Goal: Task Accomplishment & Management: Complete application form

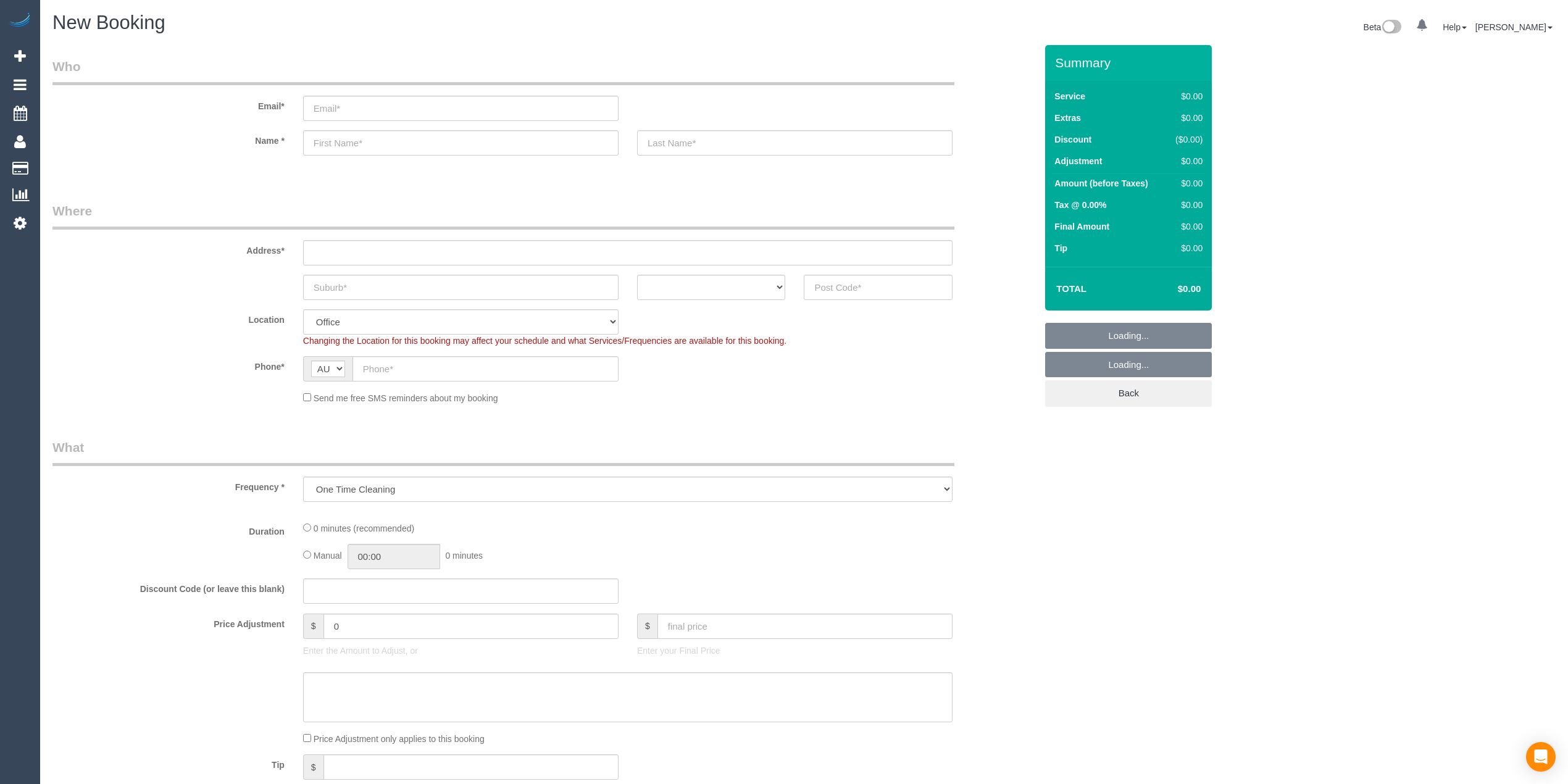
select select "object:2155"
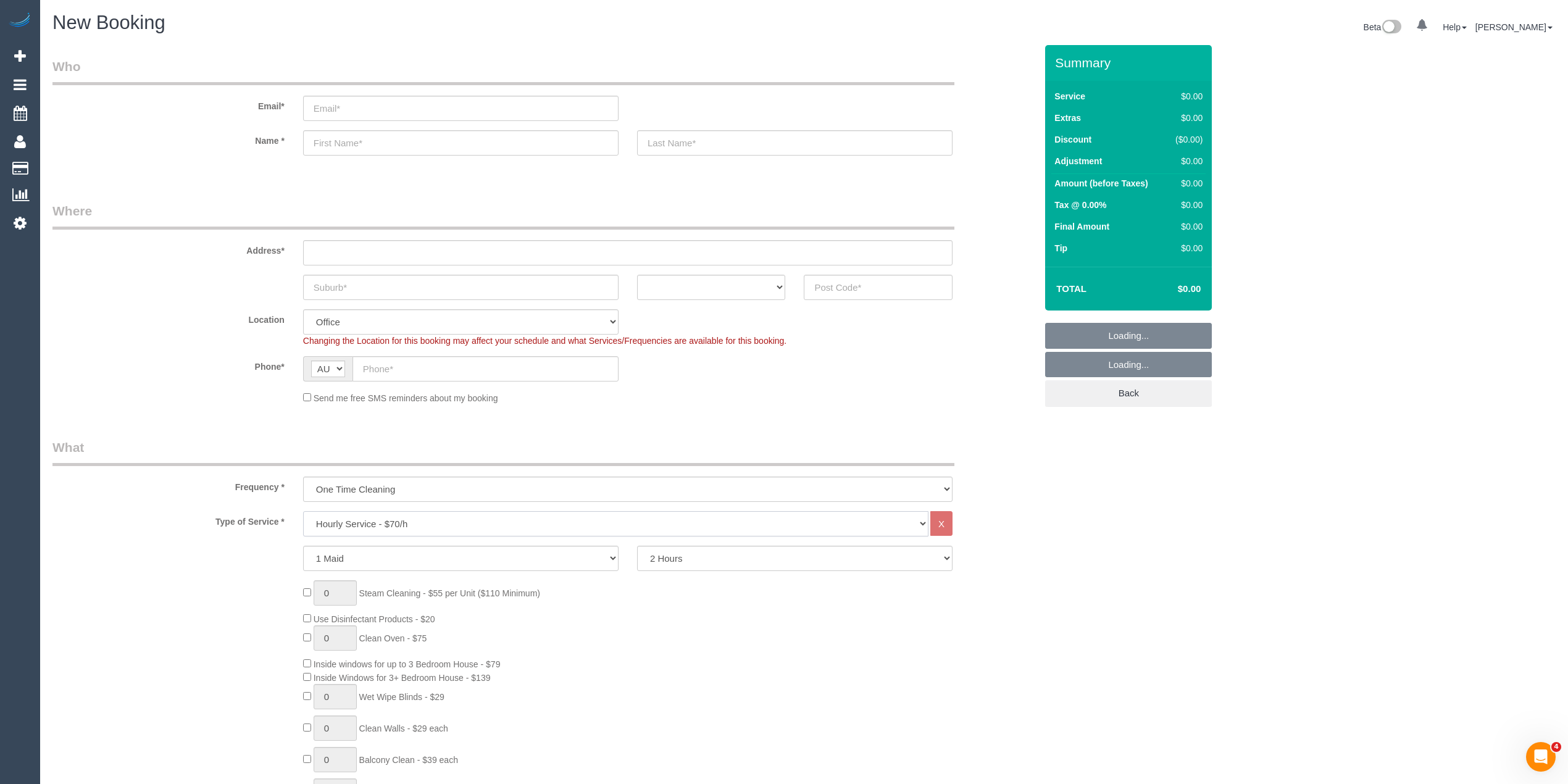
click at [348, 535] on div "Hourly Service - $70/h Hourly Service - $65/h Hourly Service - $60/h Hourly Ser…" at bounding box center [627, 523] width 649 height 25
select select "212"
click at [303, 511] on select "Hourly Service - $70/h Hourly Service - $65/h Hourly Service - $60/h Hourly Ser…" at bounding box center [615, 523] width 625 height 25
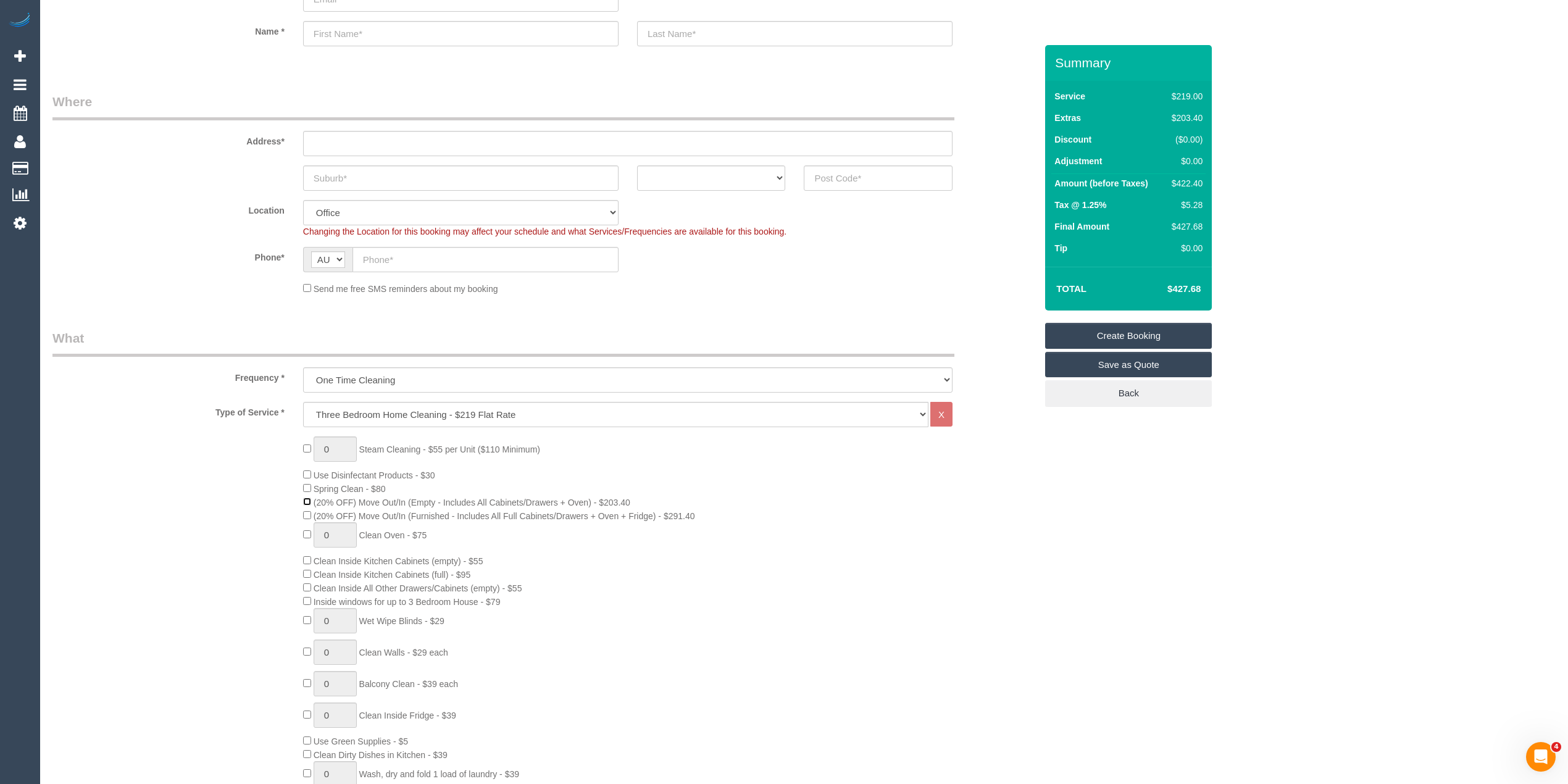
scroll to position [137, 0]
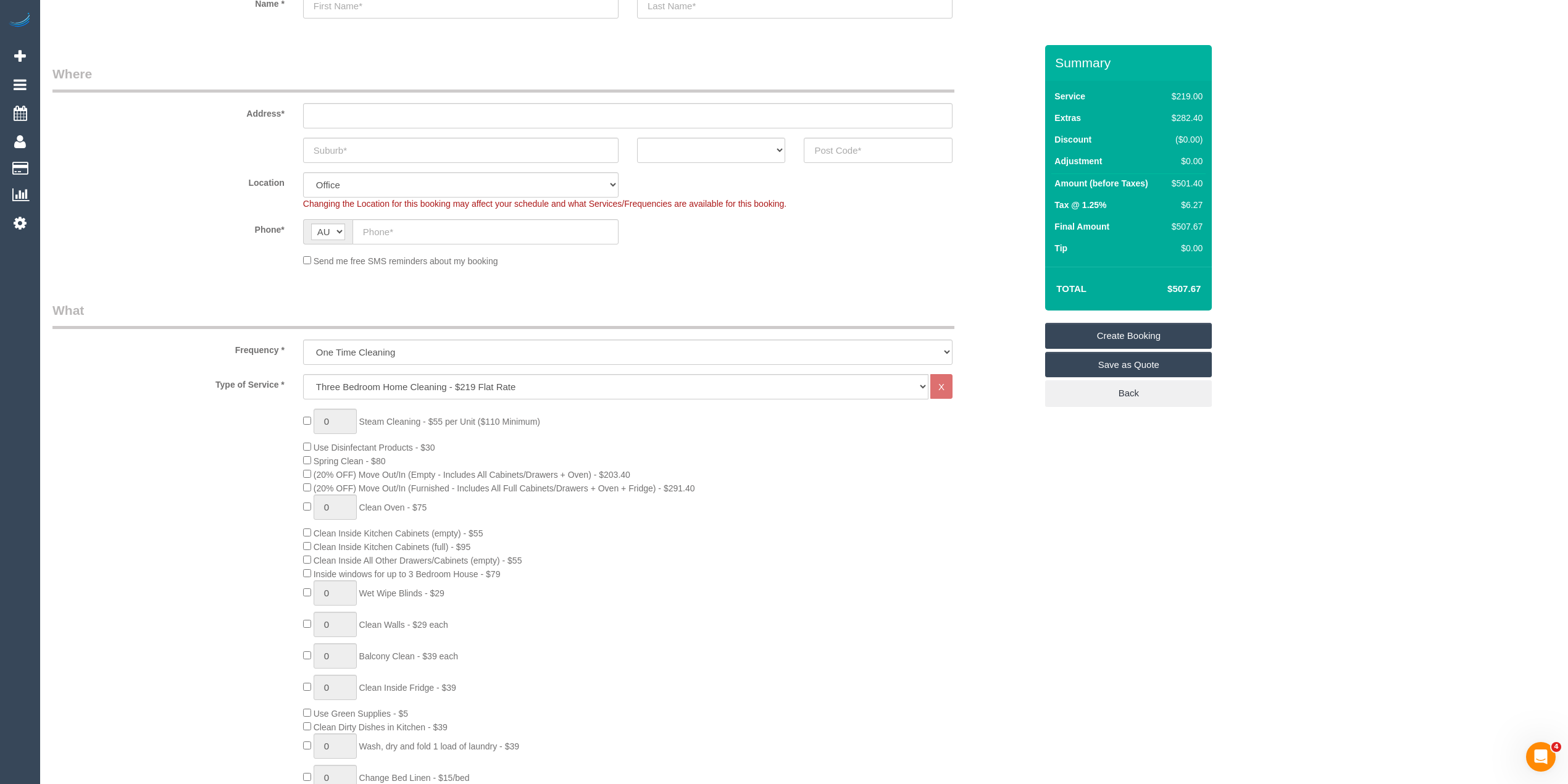
click at [180, 468] on div "0 Steam Cleaning - $55 per Unit ($110 Minimum) Use Disinfectant Products - $30 …" at bounding box center [544, 626] width 1002 height 433
click at [424, 227] on input "text" at bounding box center [486, 231] width 266 height 25
paste input "61 427 845 715"
drag, startPoint x: 375, startPoint y: 229, endPoint x: 356, endPoint y: 229, distance: 19.0
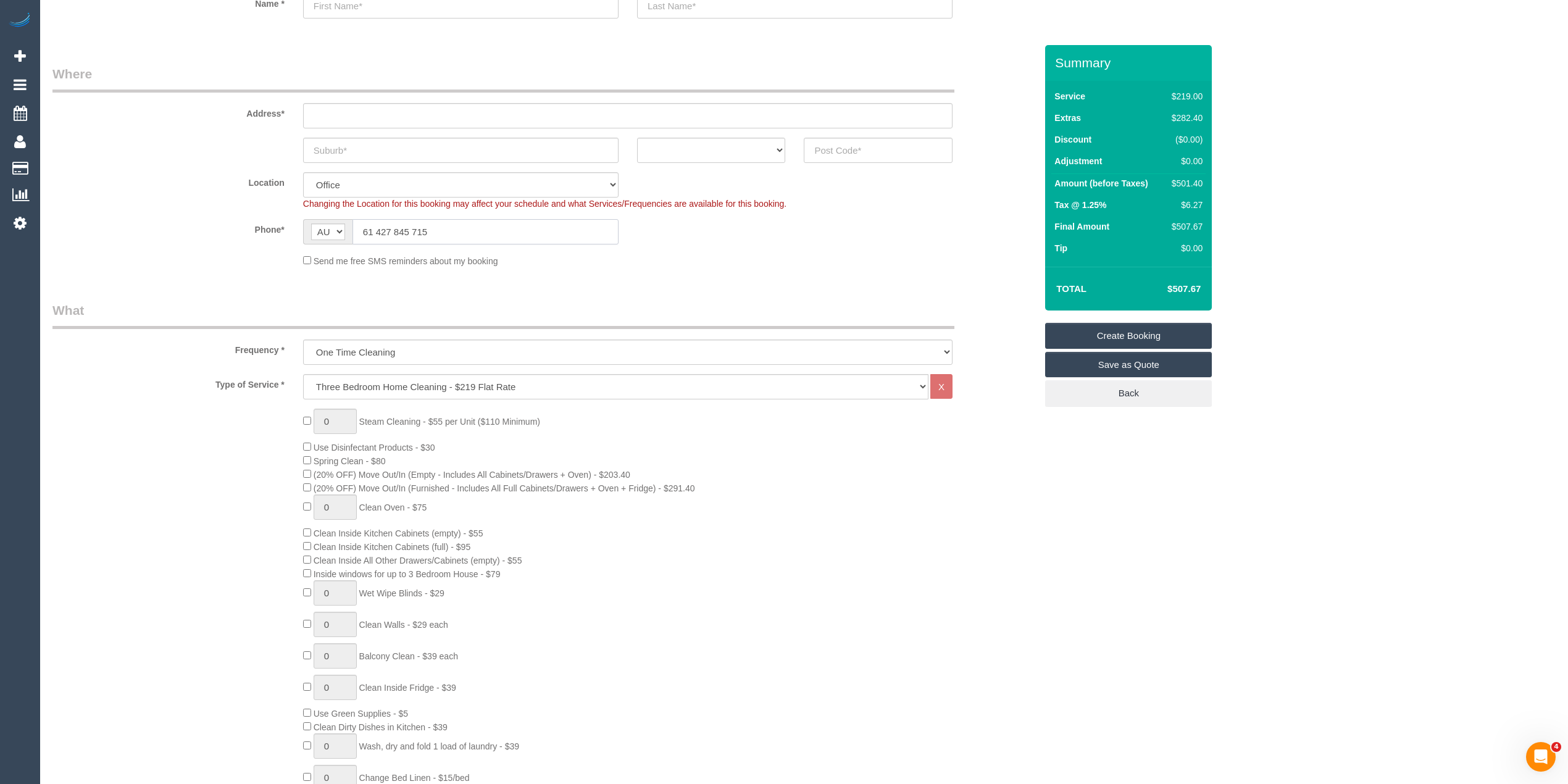
click at [356, 229] on input "61 427 845 715" at bounding box center [486, 231] width 266 height 25
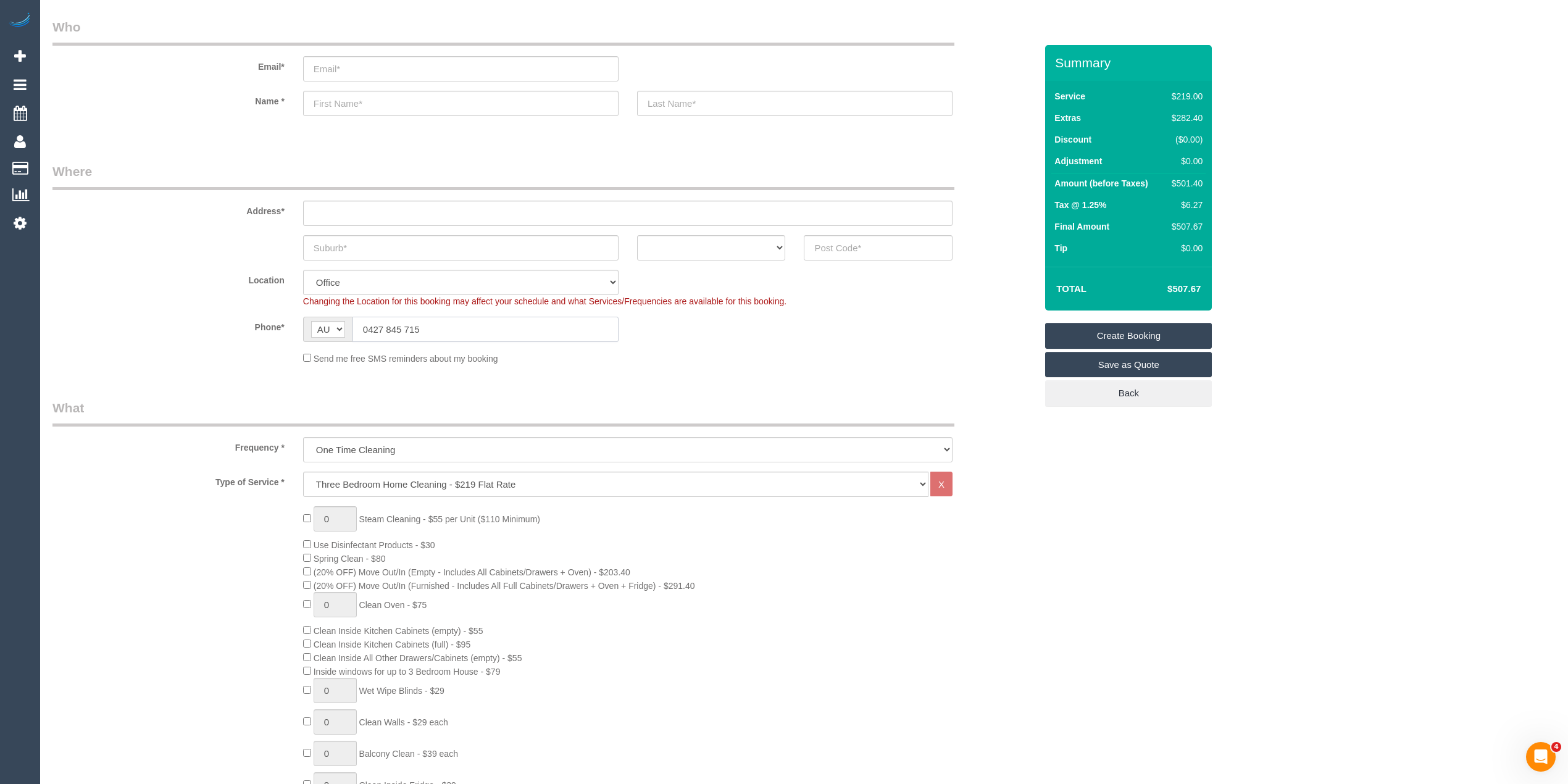
scroll to position [0, 0]
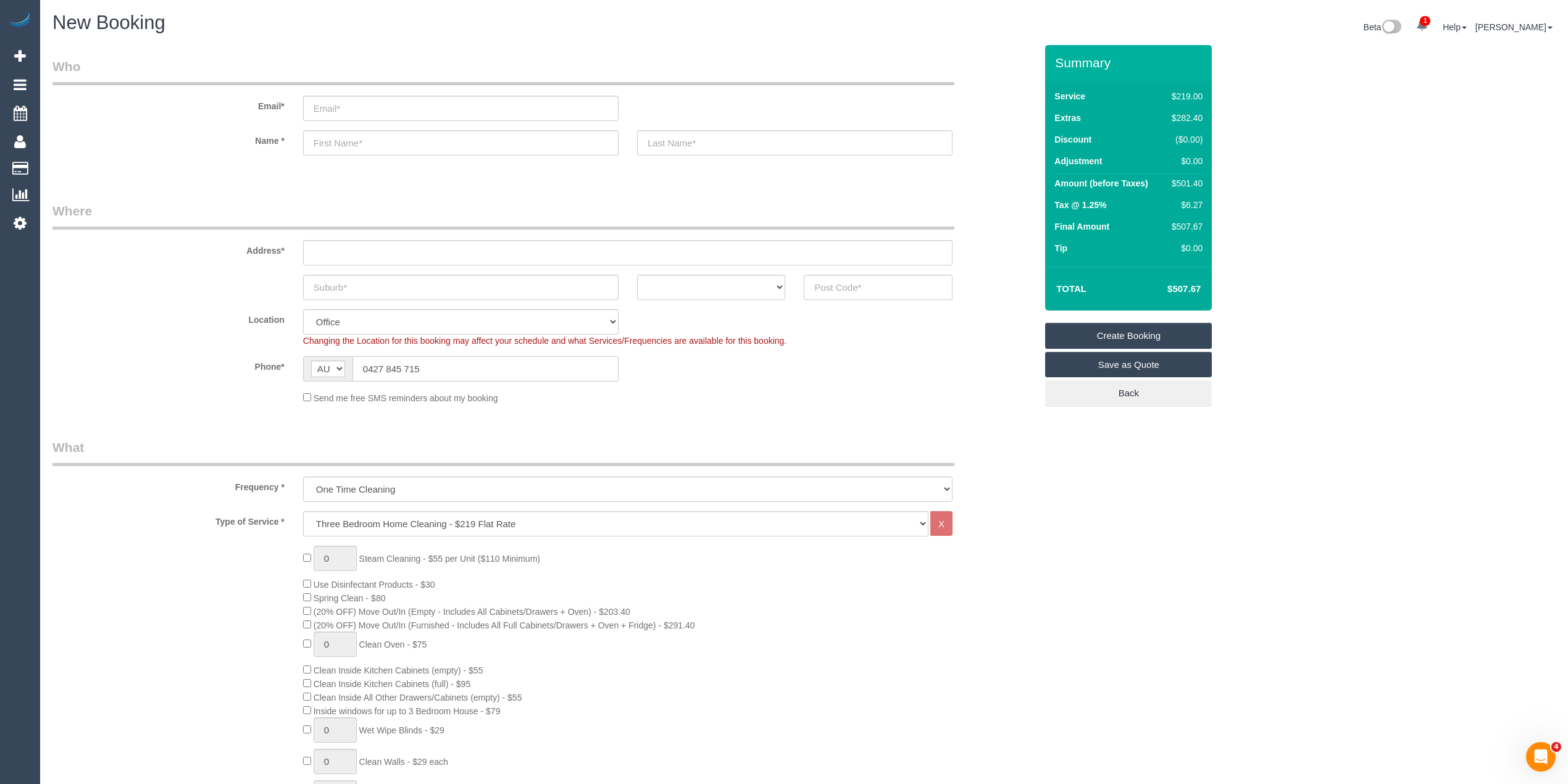
type input "0427 845 715"
click at [378, 107] on input "email" at bounding box center [460, 108] width 315 height 25
type input "yvettebalkwill@yahoo.com.au"
click at [374, 140] on input "text" at bounding box center [460, 143] width 315 height 25
type input "Yvette"
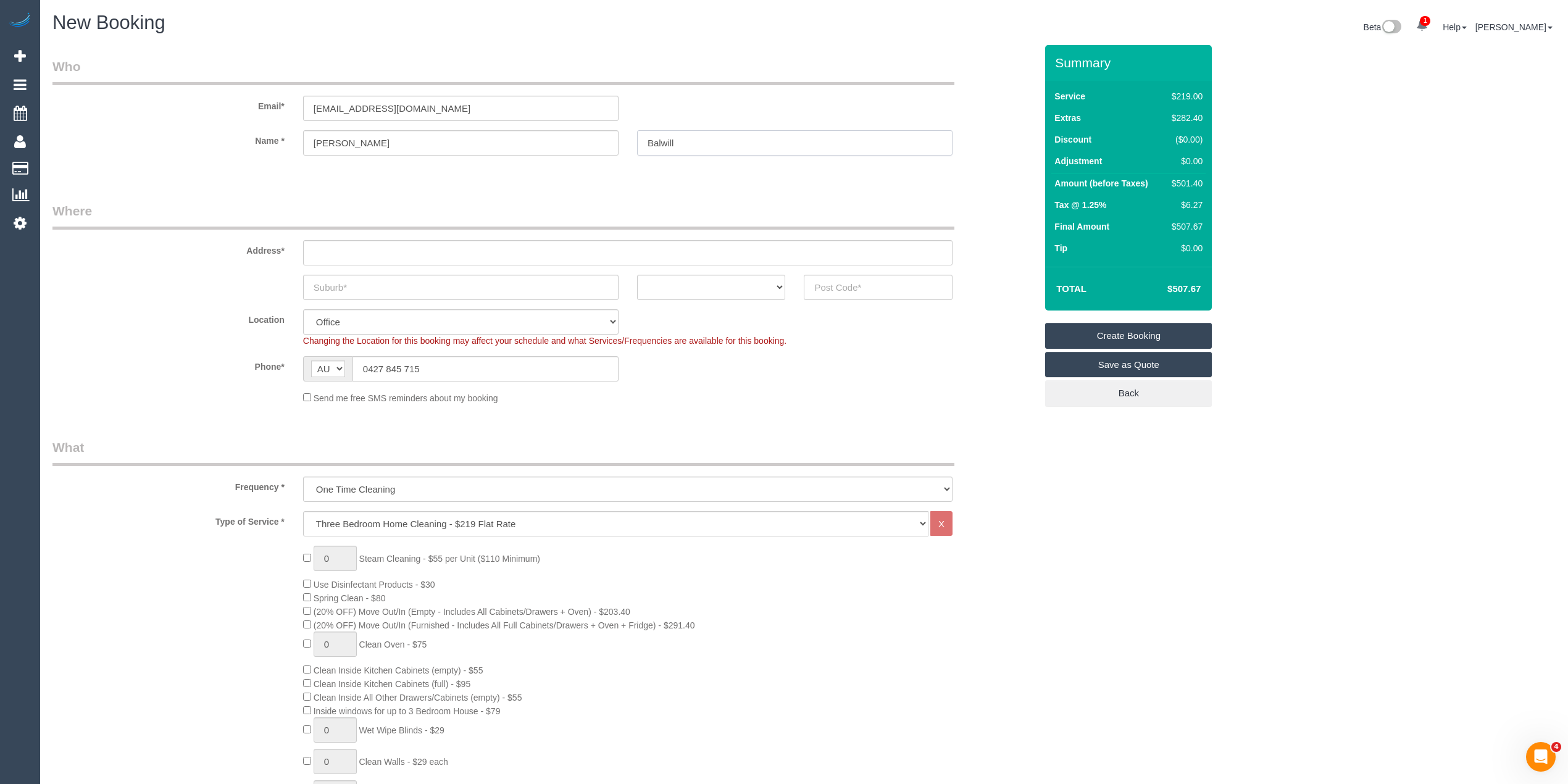
type input "Balwill"
click at [325, 282] on input "text" at bounding box center [460, 287] width 315 height 25
type input "Reservoir"
click at [325, 240] on input "text" at bounding box center [627, 252] width 649 height 25
type input "-"
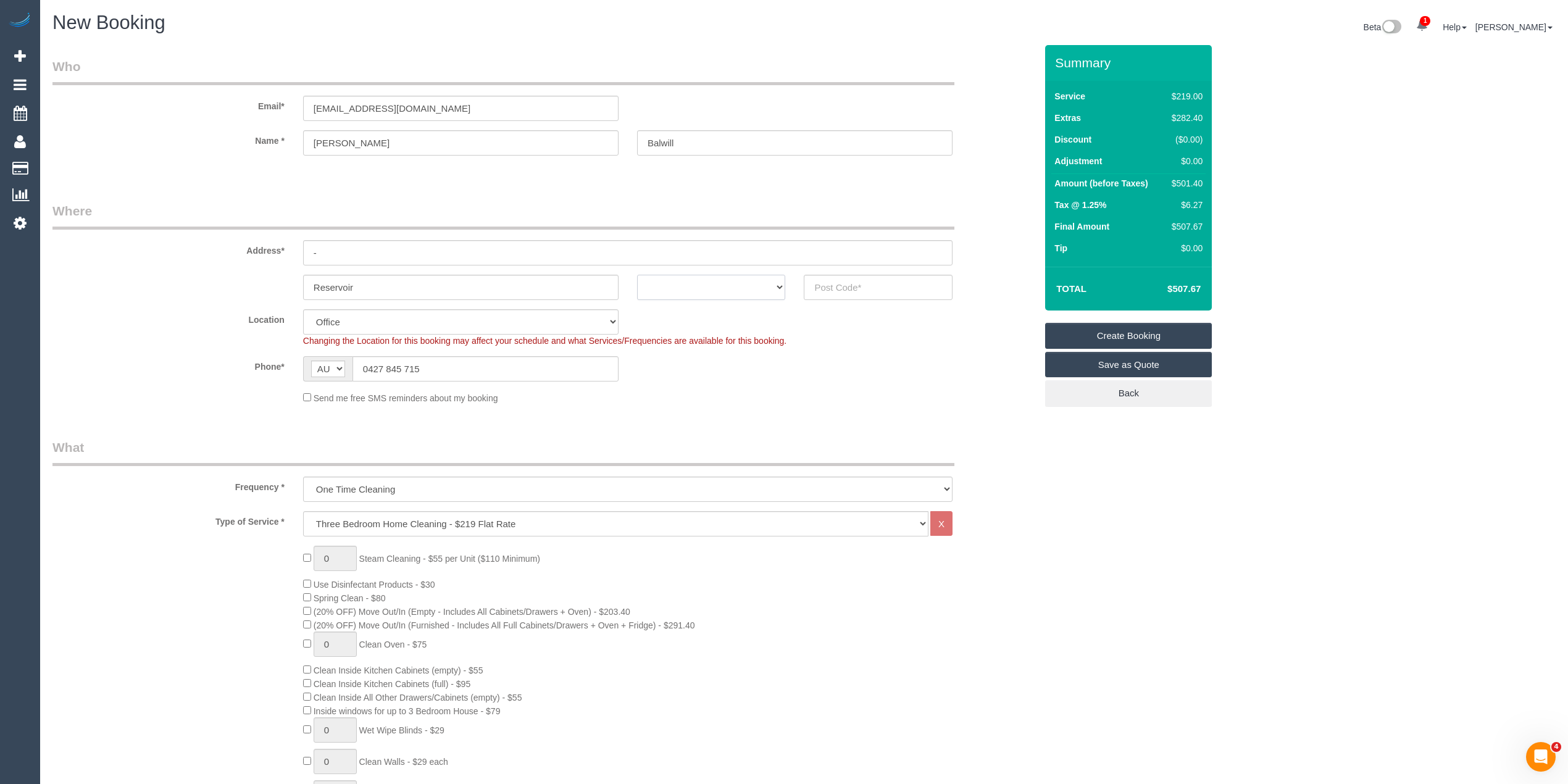
click at [692, 280] on select "ACT NSW NT QLD SA TAS VIC WA" at bounding box center [711, 287] width 149 height 25
select select "VIC"
click at [637, 274] on select "ACT NSW NT QLD SA TAS VIC WA" at bounding box center [711, 287] width 149 height 25
click at [828, 292] on input "text" at bounding box center [878, 287] width 149 height 25
type input "3073"
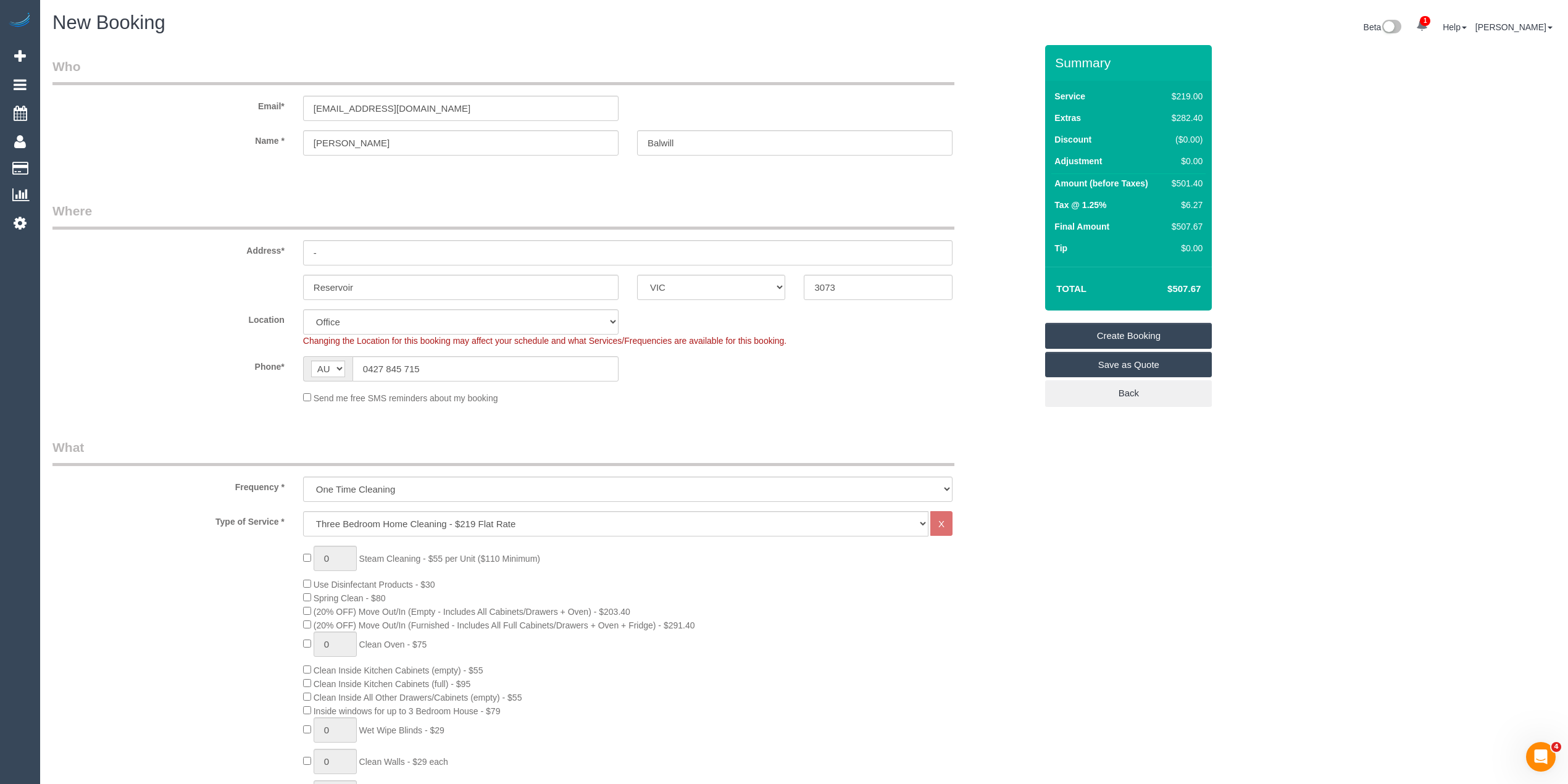
click at [200, 245] on label "Address*" at bounding box center [168, 248] width 251 height 16
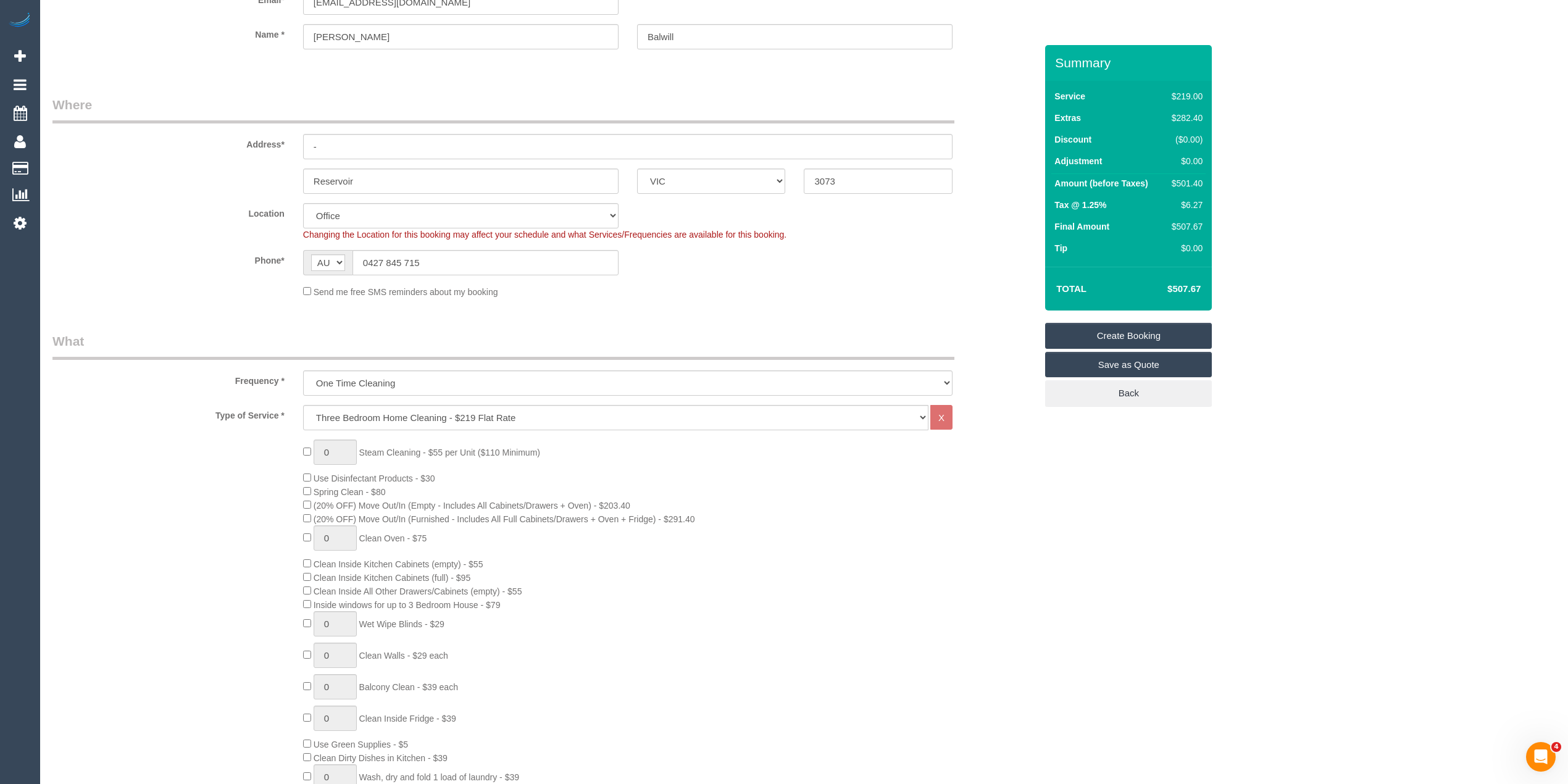
scroll to position [274, 0]
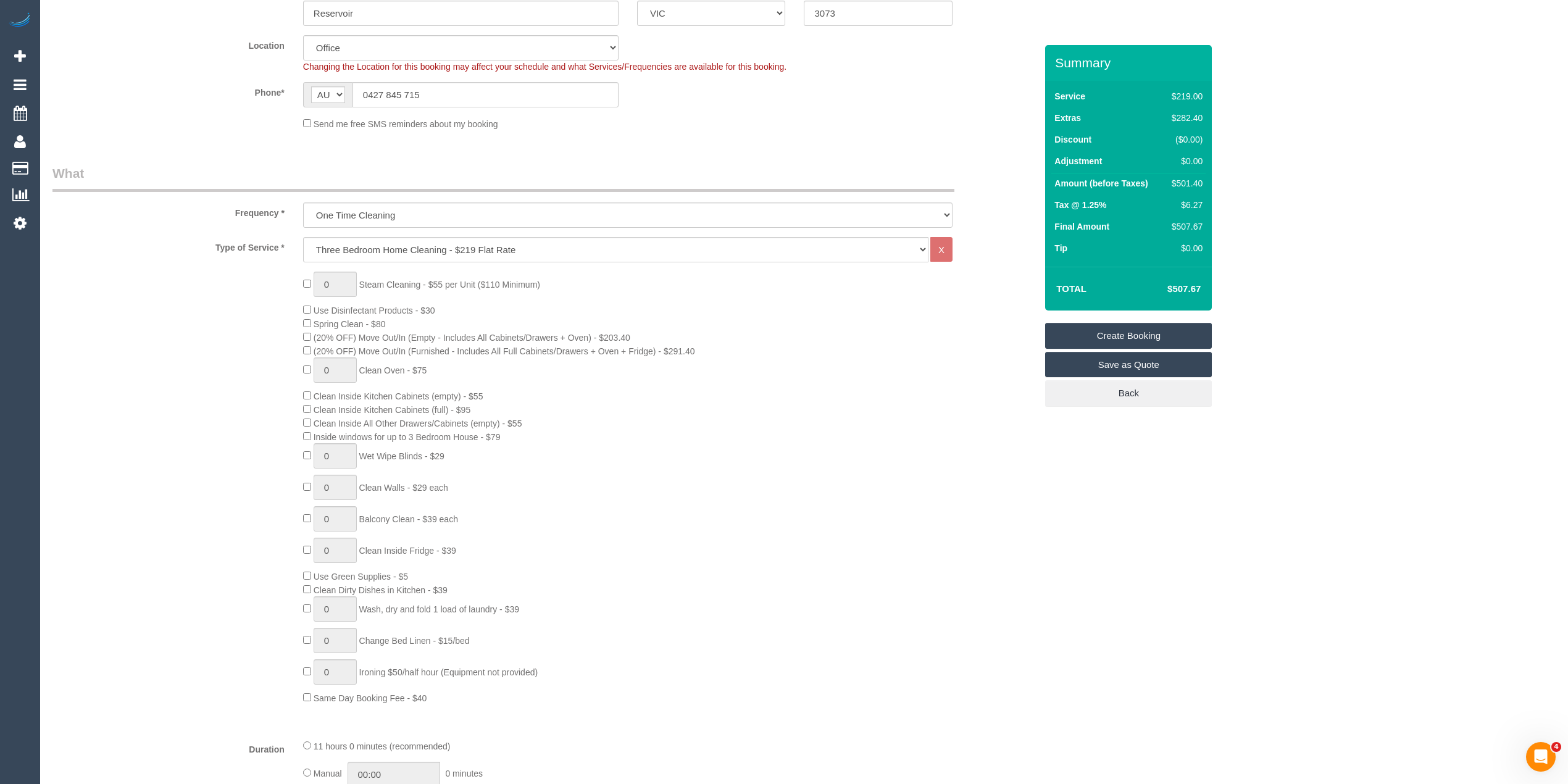
select select "60"
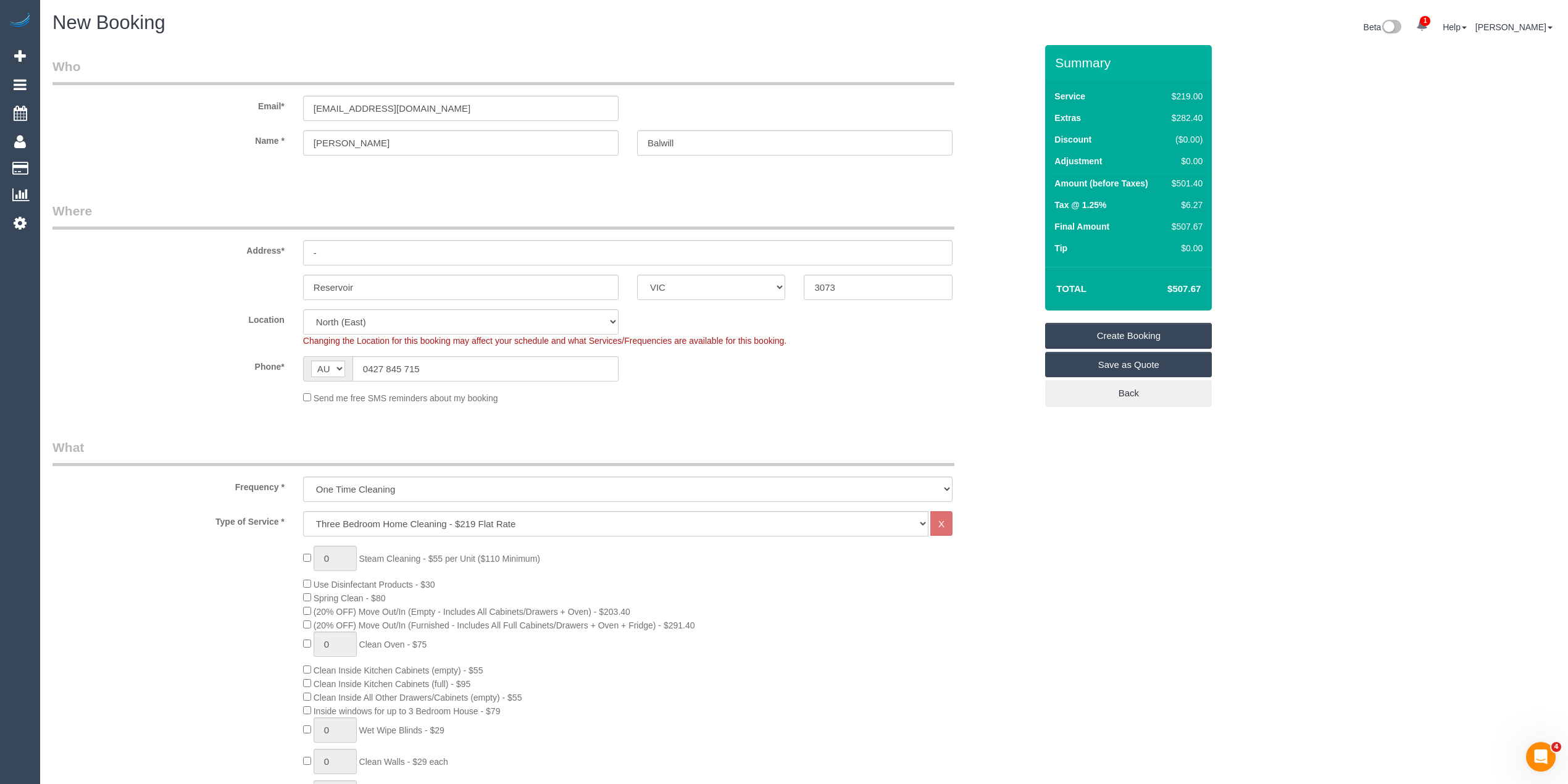
select select "object:2290"
click at [1136, 361] on link "Save as Quote" at bounding box center [1128, 365] width 167 height 26
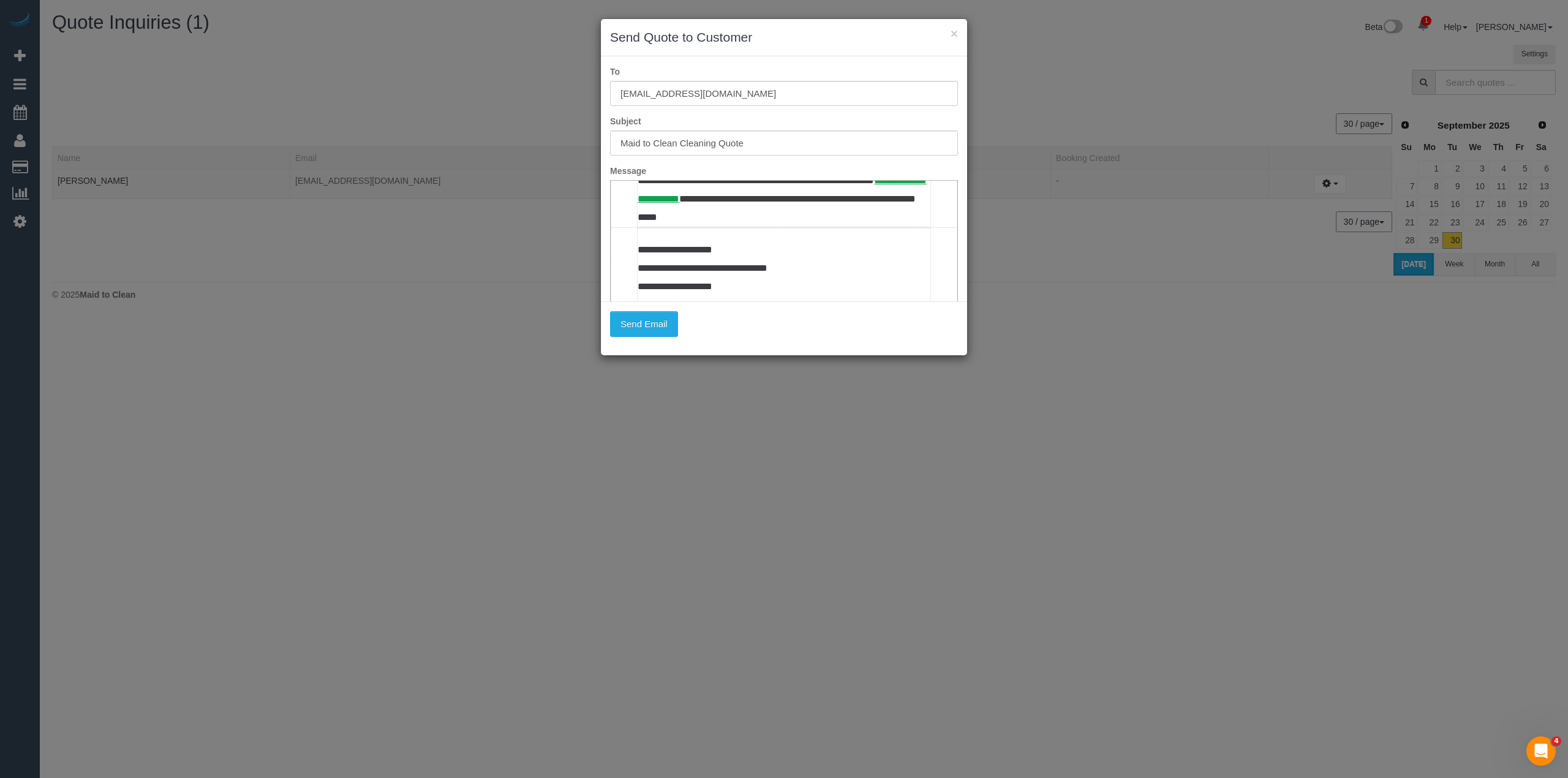
scroll to position [545, 0]
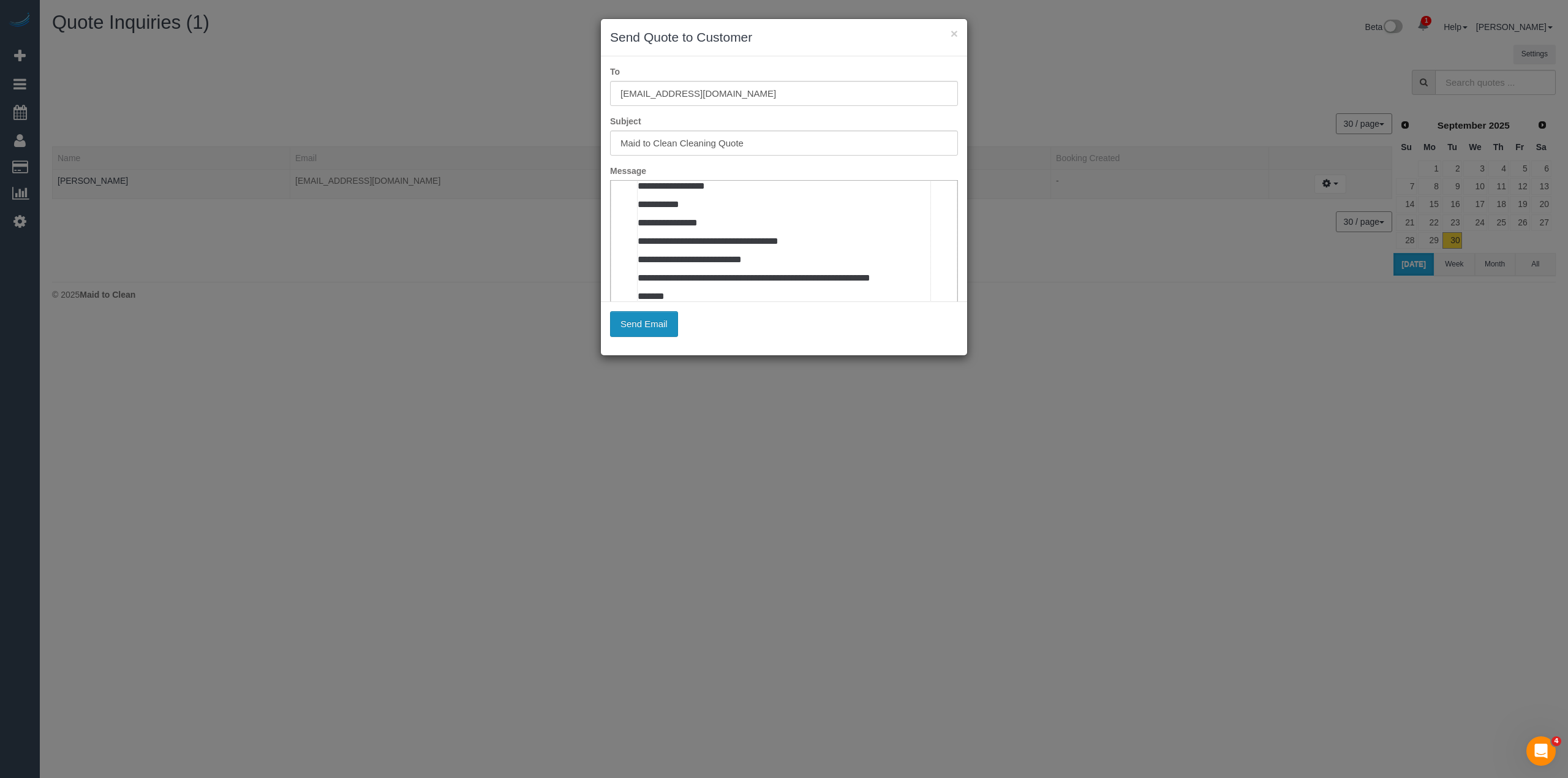
click at [646, 320] on button "Send Email" at bounding box center [644, 324] width 68 height 26
